Goal: Task Accomplishment & Management: Manage account settings

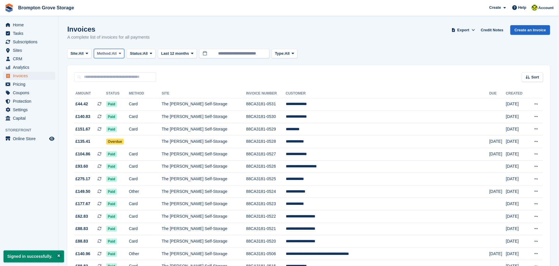
click at [112, 51] on span "Method:" at bounding box center [104, 54] width 15 height 6
click at [146, 52] on span "All" at bounding box center [145, 54] width 5 height 6
click at [144, 95] on link "Open" at bounding box center [154, 99] width 51 height 11
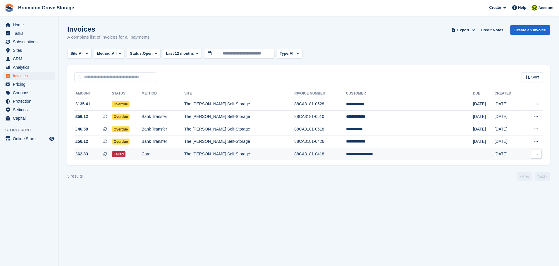
click at [405, 154] on td "**********" at bounding box center [409, 154] width 127 height 12
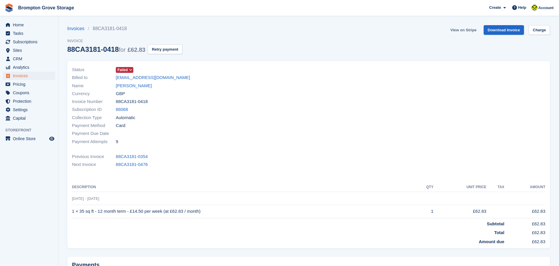
click at [470, 28] on link "View on Stripe" at bounding box center [463, 30] width 31 height 10
click at [506, 28] on link "Download Invoice" at bounding box center [504, 30] width 41 height 10
click at [541, 30] on link "Charge" at bounding box center [539, 30] width 21 height 10
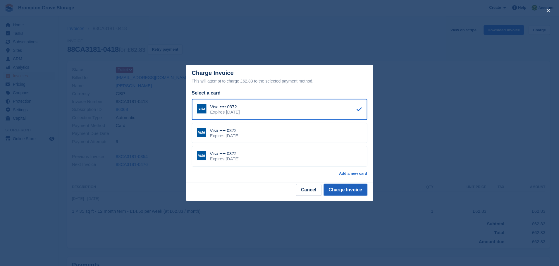
click at [341, 189] on button "Charge Invoice" at bounding box center [346, 190] width 44 height 12
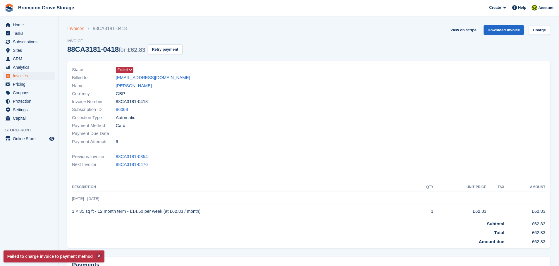
click at [75, 26] on link "Invoices" at bounding box center [77, 28] width 21 height 7
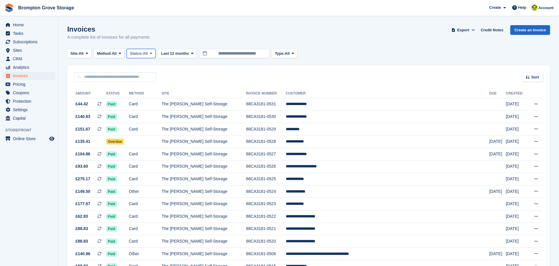
click at [143, 54] on span "Status:" at bounding box center [136, 54] width 13 height 6
click at [146, 97] on link "Open" at bounding box center [154, 99] width 51 height 11
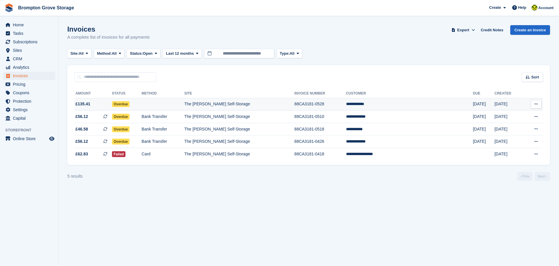
click at [387, 104] on td "**********" at bounding box center [409, 104] width 127 height 13
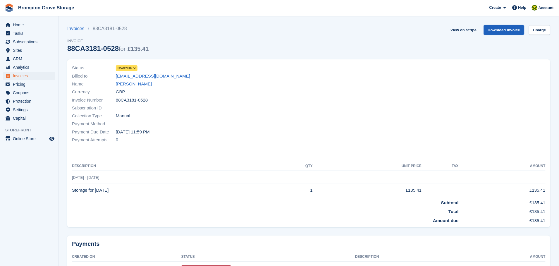
click at [507, 29] on link "Download Invoice" at bounding box center [504, 30] width 41 height 10
